Goal: Information Seeking & Learning: Learn about a topic

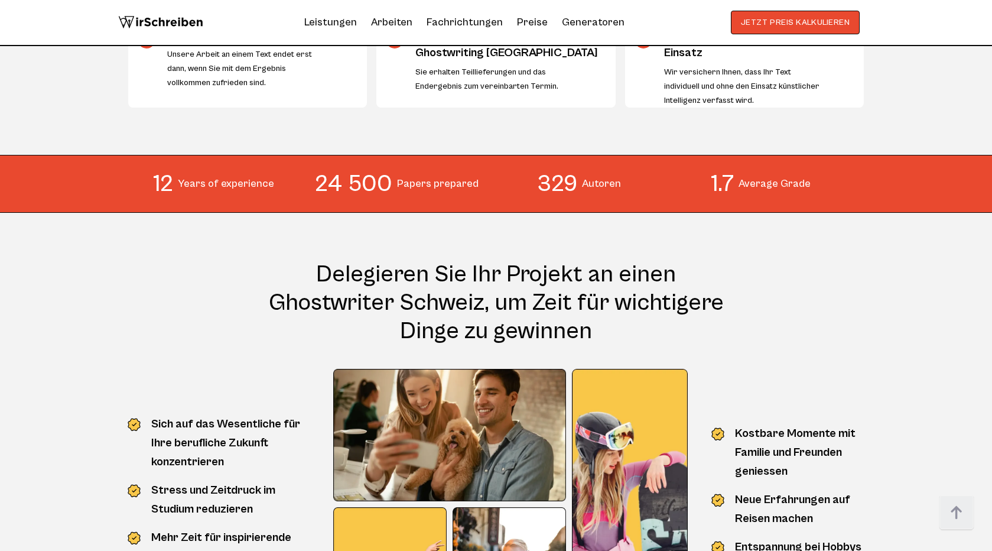
scroll to position [1467, 0]
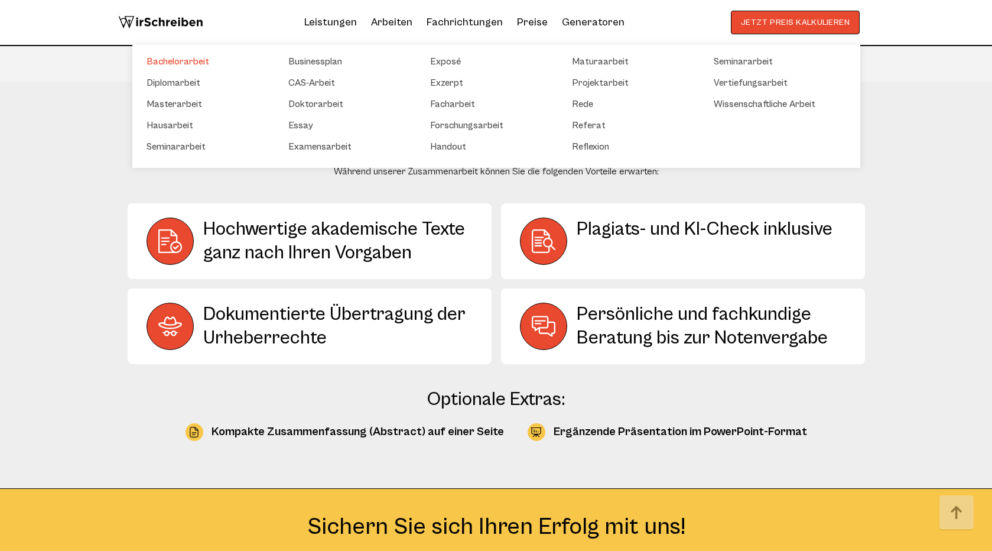
click at [202, 59] on link "Bachelorarbeit" at bounding box center [205, 61] width 118 height 14
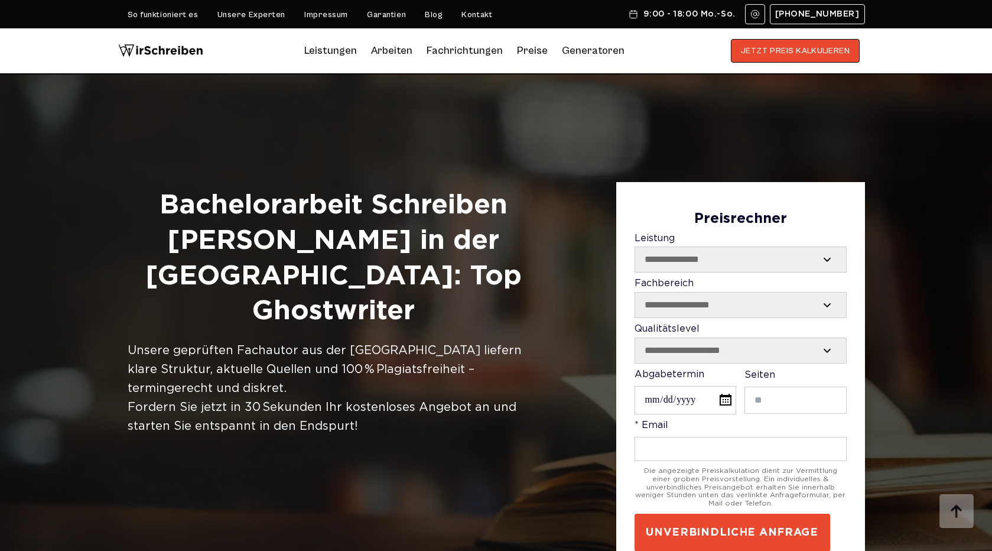
scroll to position [152, 0]
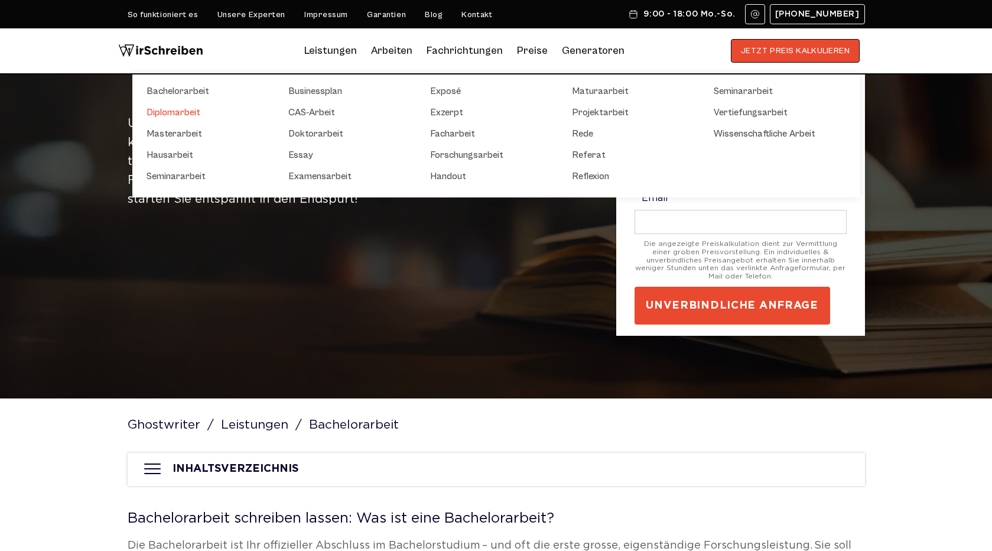
click at [196, 110] on link "Diplomarbeit" at bounding box center [205, 112] width 118 height 14
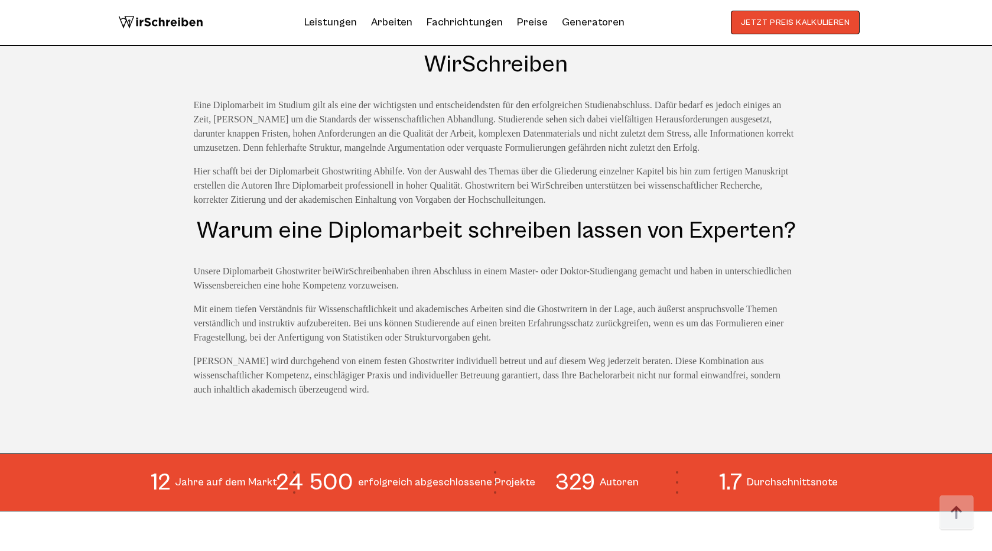
scroll to position [690, 0]
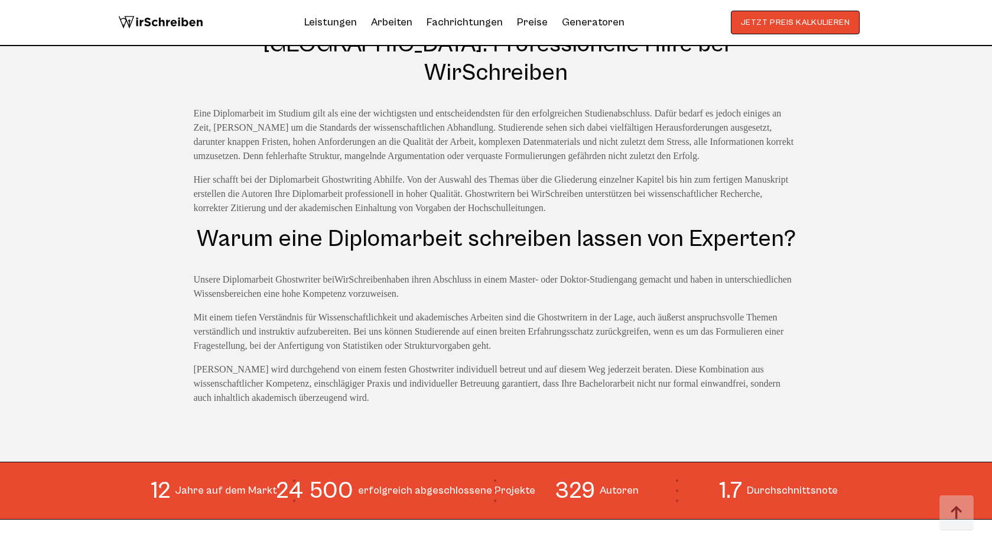
drag, startPoint x: 676, startPoint y: 416, endPoint x: 734, endPoint y: 443, distance: 63.2
click at [734, 461] on section "12 Jahre auf dem Markt 24 500 erfolgreich abgeschlossene Projekte 329 Autoren 1…" at bounding box center [496, 490] width 992 height 58
drag, startPoint x: 695, startPoint y: 425, endPoint x: 451, endPoint y: 402, distance: 245.0
drag, startPoint x: 451, startPoint y: 402, endPoint x: 510, endPoint y: 434, distance: 66.3
click at [510, 461] on section "12 Jahre auf dem Markt 24 500 erfolgreich abgeschlossene Projekte 329 Autoren 1…" at bounding box center [496, 490] width 992 height 58
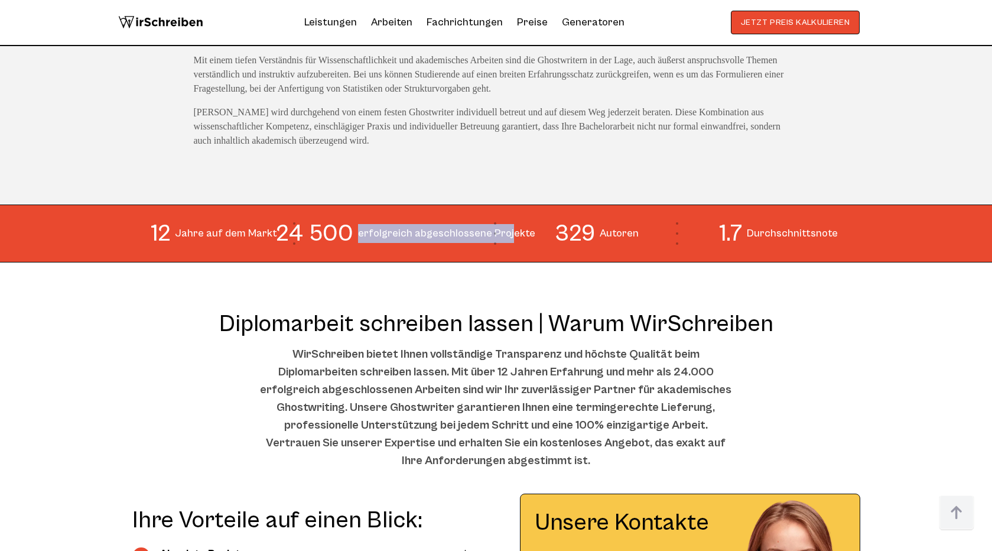
scroll to position [949, 0]
